Goal: Book appointment/travel/reservation

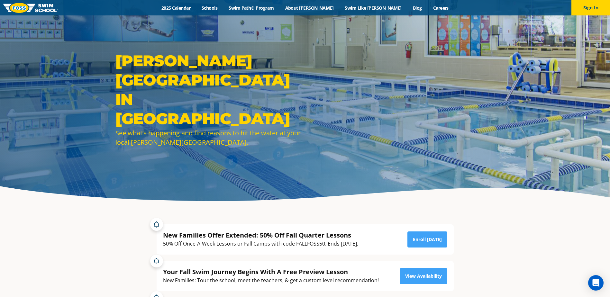
click at [39, 4] on img at bounding box center [30, 8] width 55 height 10
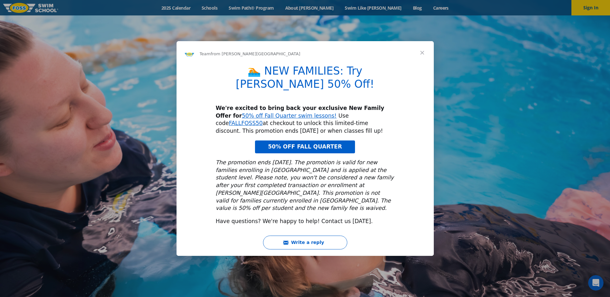
click at [423, 63] on span "Close" at bounding box center [422, 52] width 23 height 23
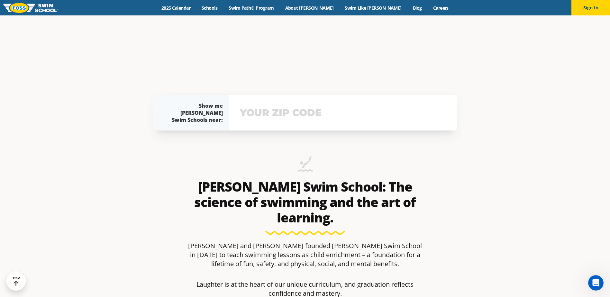
scroll to position [225, 0]
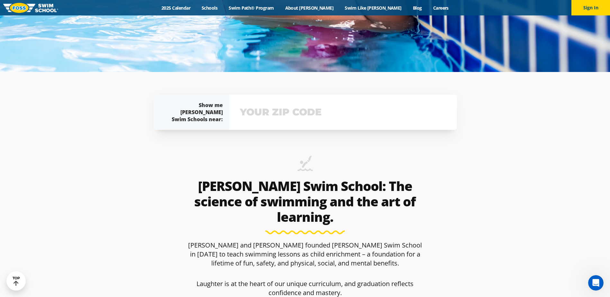
click at [293, 114] on input "text" at bounding box center [343, 112] width 210 height 19
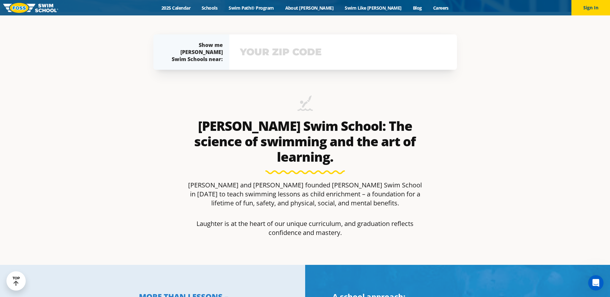
scroll to position [288, 0]
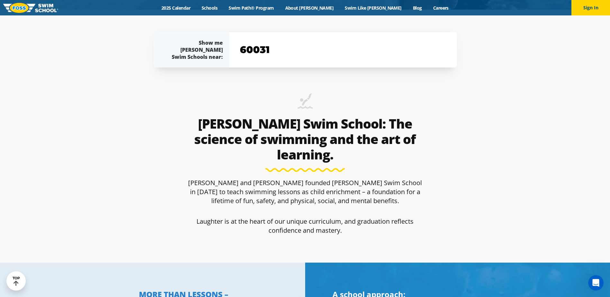
type input "60031"
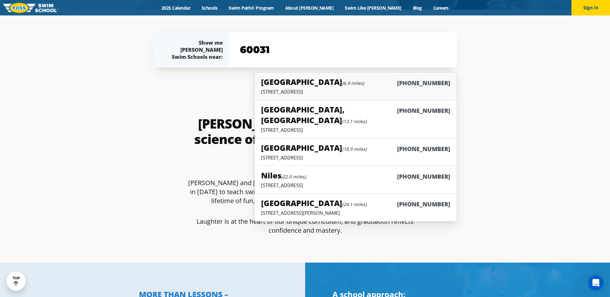
click at [342, 84] on small "(6.9 miles)" at bounding box center [353, 83] width 22 height 6
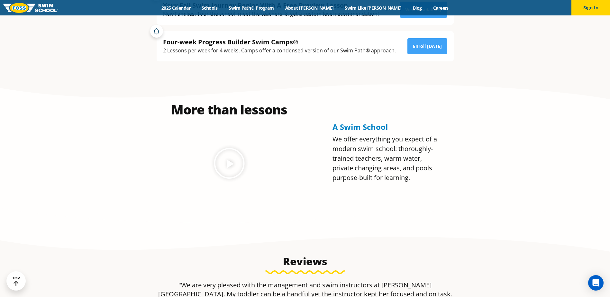
scroll to position [257, 0]
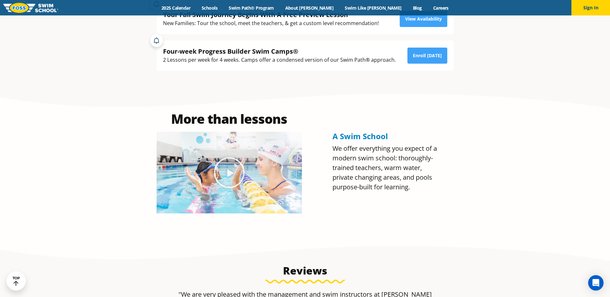
click at [347, 137] on span "A Swim School" at bounding box center [360, 136] width 55 height 11
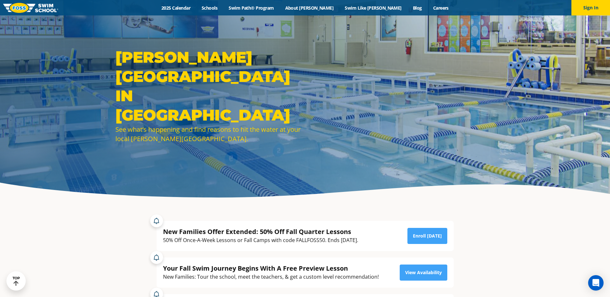
scroll to position [0, 0]
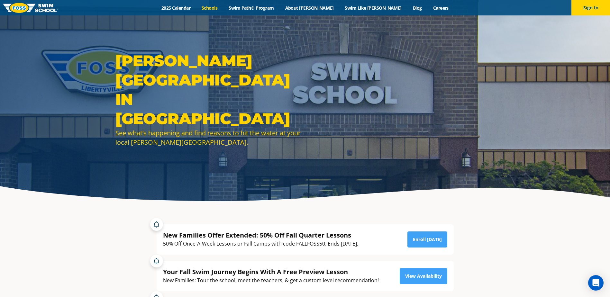
click at [223, 7] on link "Schools" at bounding box center [209, 8] width 27 height 6
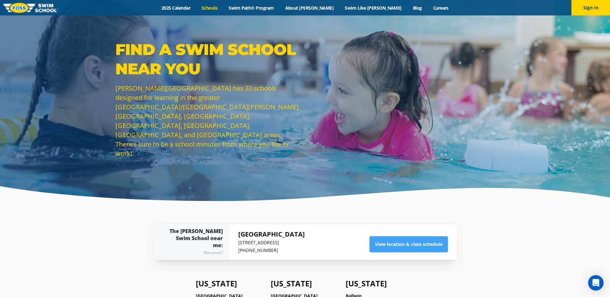
click at [223, 8] on link "Schools" at bounding box center [209, 8] width 27 height 6
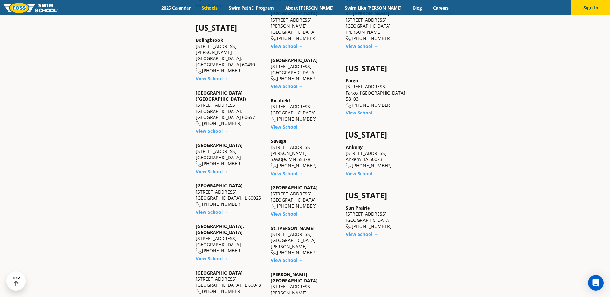
scroll to position [483, 0]
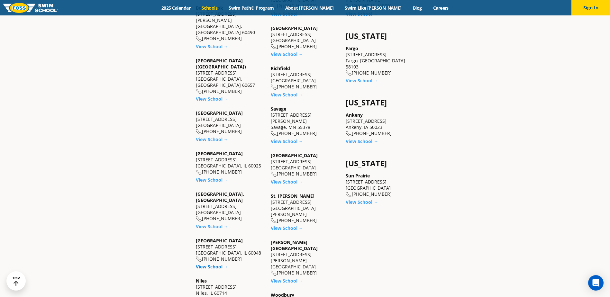
click at [212, 264] on link "View School →" at bounding box center [212, 267] width 32 height 6
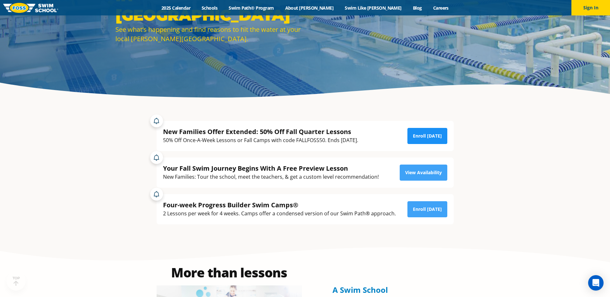
scroll to position [129, 0]
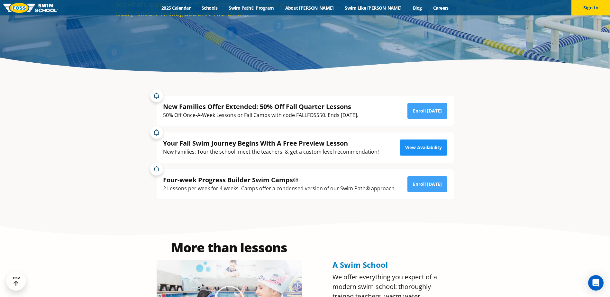
drag, startPoint x: 421, startPoint y: 137, endPoint x: 424, endPoint y: 149, distance: 11.9
click at [421, 137] on div "Your Fall Swim Journey Begins With A Free Preview Lesson New Families: Tour the…" at bounding box center [305, 148] width 297 height 30
click at [424, 150] on link "View Availability" at bounding box center [424, 148] width 48 height 16
click at [437, 183] on link "Enroll [DATE]" at bounding box center [428, 184] width 40 height 16
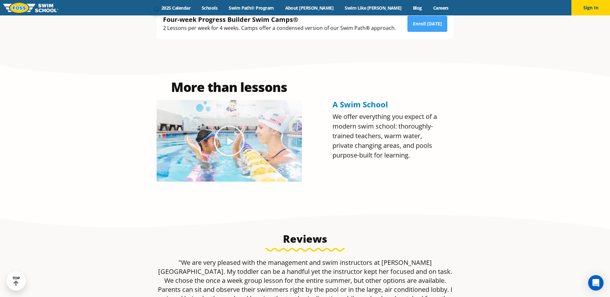
scroll to position [290, 0]
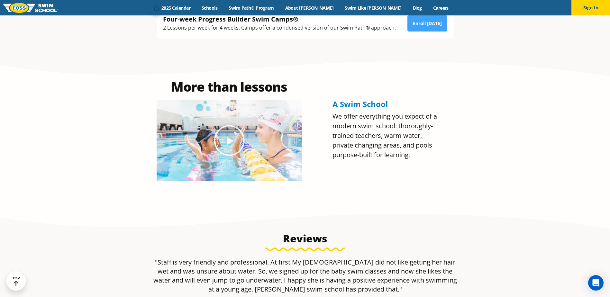
drag, startPoint x: 229, startPoint y: 91, endPoint x: 366, endPoint y: 98, distance: 136.6
click at [231, 91] on h2 "More than lessons" at bounding box center [229, 86] width 145 height 13
click at [376, 97] on div "A Swim School We offer everything you expect of a modern swim school: thoroughl…" at bounding box center [387, 130] width 116 height 107
click at [375, 99] on div "A Swim School We offer everything you expect of a modern swim school: thoroughl…" at bounding box center [387, 130] width 116 height 107
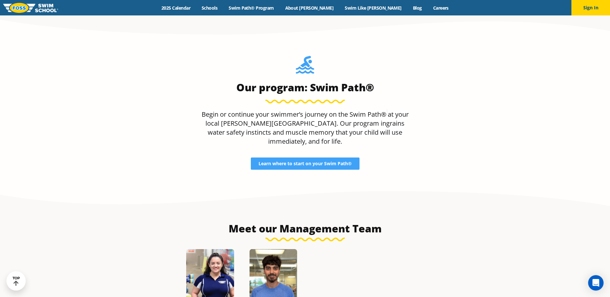
scroll to position [644, 0]
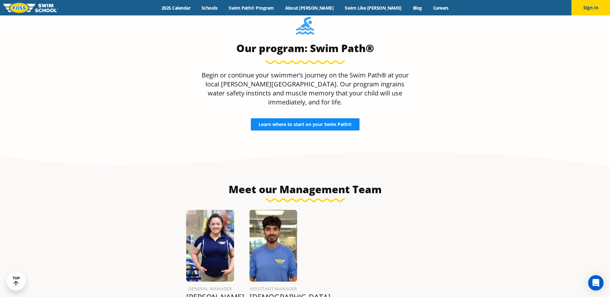
click at [336, 119] on link "Learn where to start on your Swim Path®" at bounding box center [305, 124] width 109 height 12
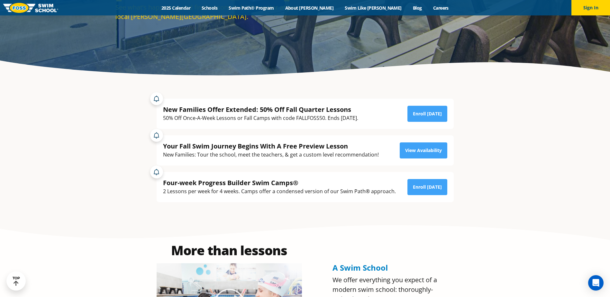
scroll to position [111, 0]
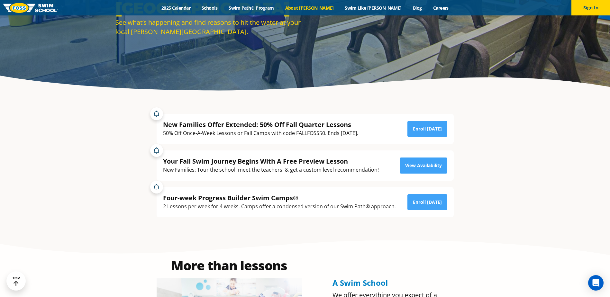
click at [319, 5] on link "About [PERSON_NAME]" at bounding box center [310, 8] width 60 height 6
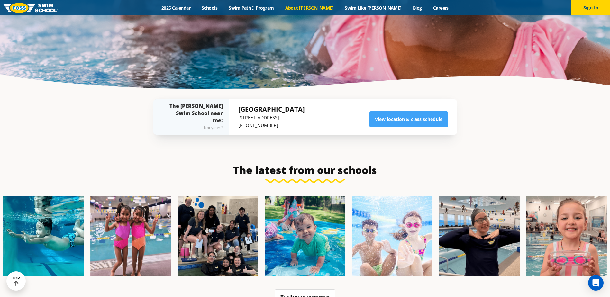
scroll to position [1430, 0]
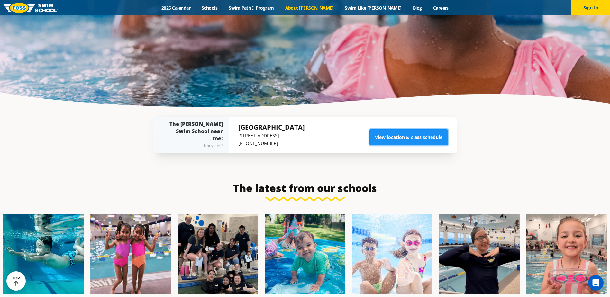
click at [391, 129] on link "View location & class schedule" at bounding box center [409, 137] width 79 height 16
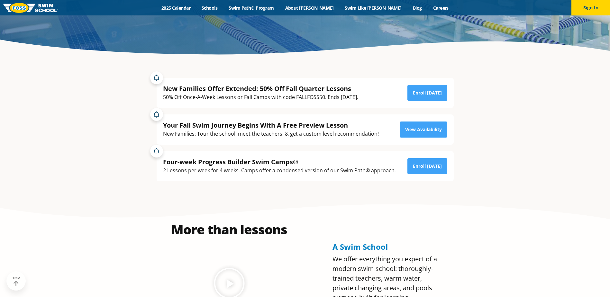
scroll to position [161, 0]
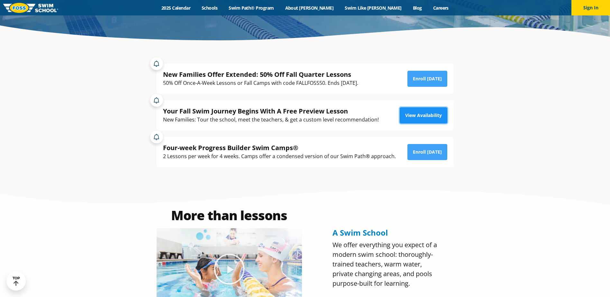
click at [400, 117] on link "View Availability" at bounding box center [424, 115] width 48 height 16
